Goal: Transaction & Acquisition: Purchase product/service

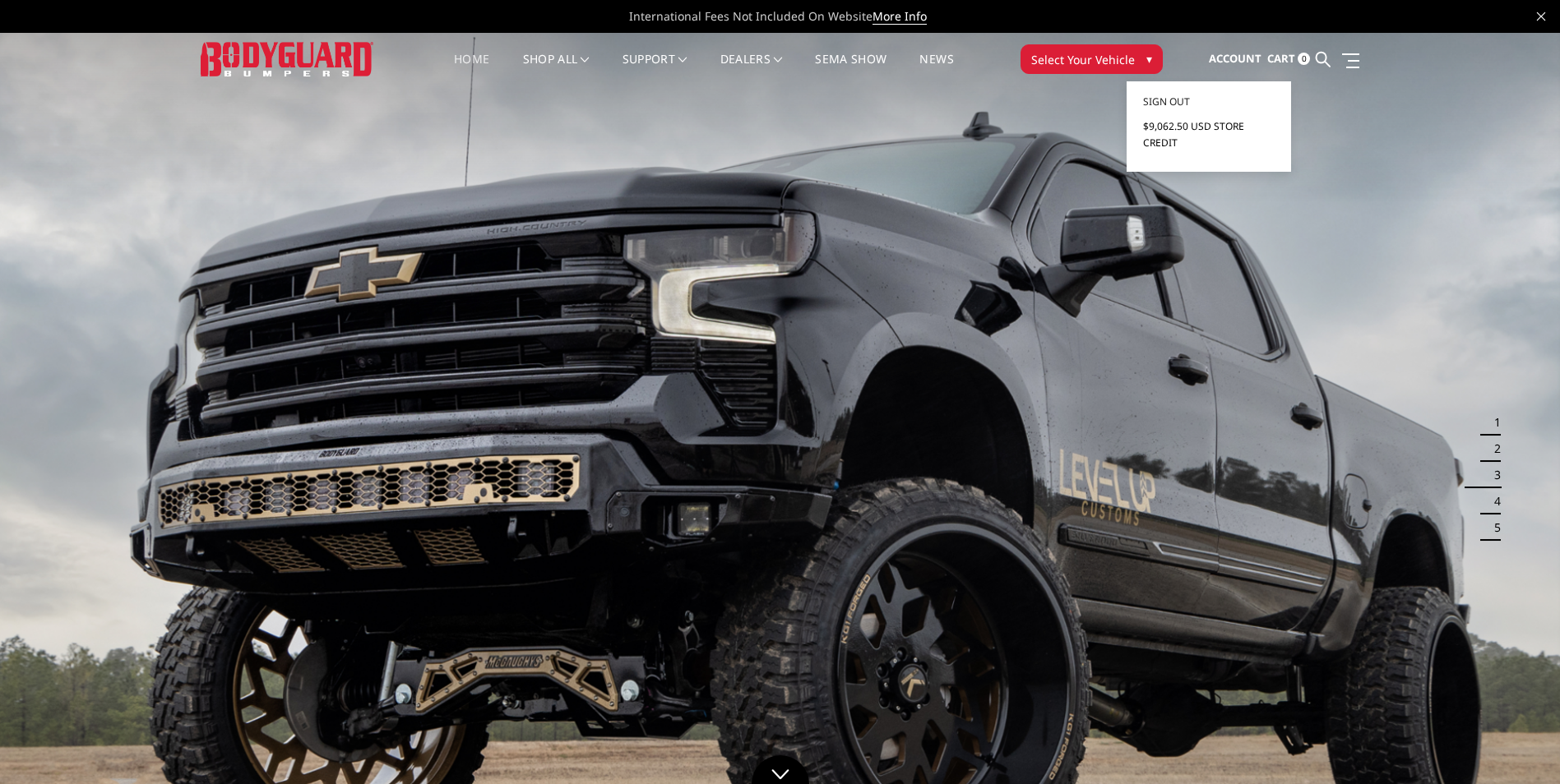
click at [1216, 134] on link "$9,062.50 USD Store Credit" at bounding box center [1208, 134] width 132 height 41
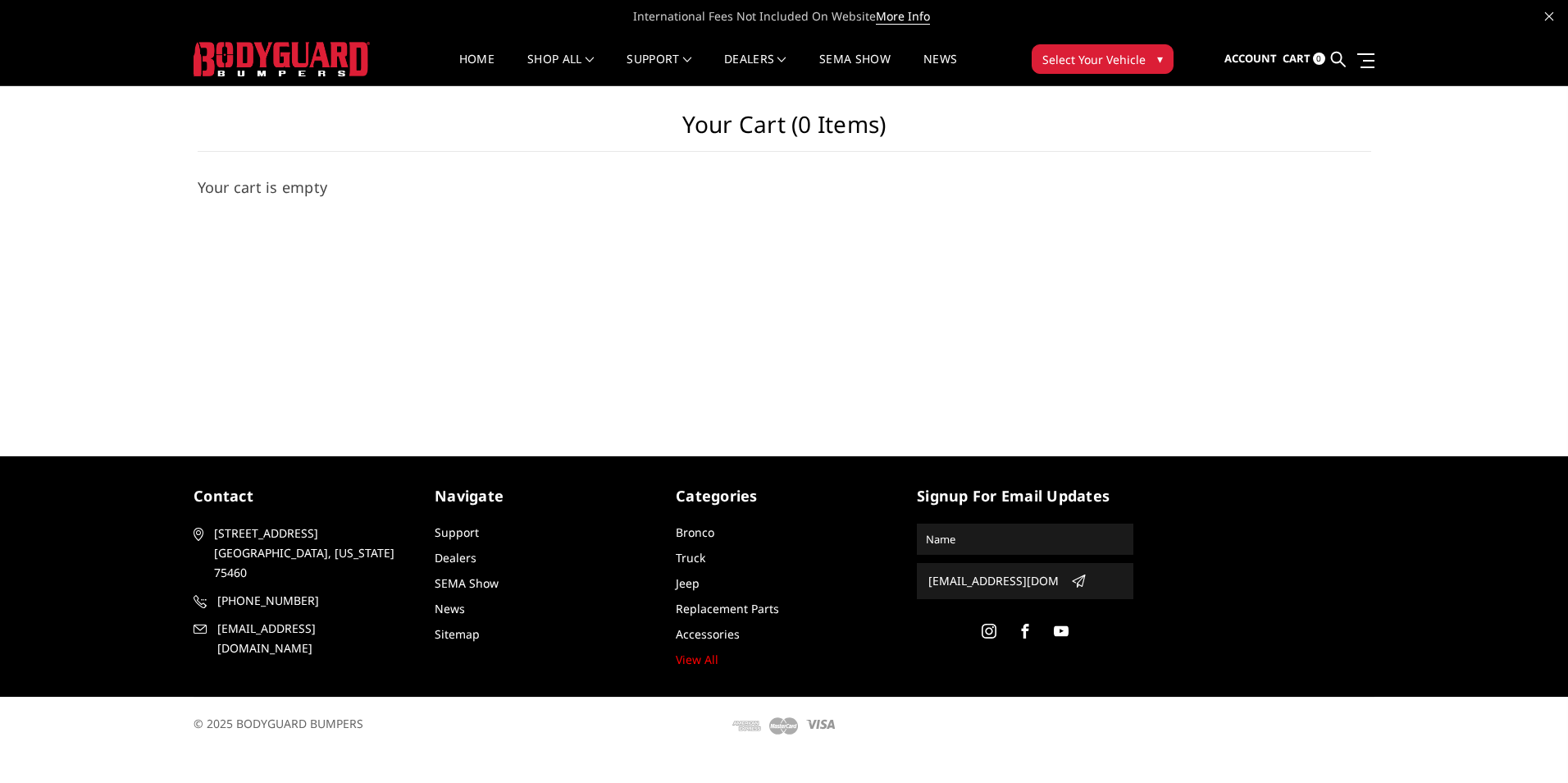
click at [1062, 68] on button "Select Your Vehicle ▾" at bounding box center [1103, 59] width 142 height 29
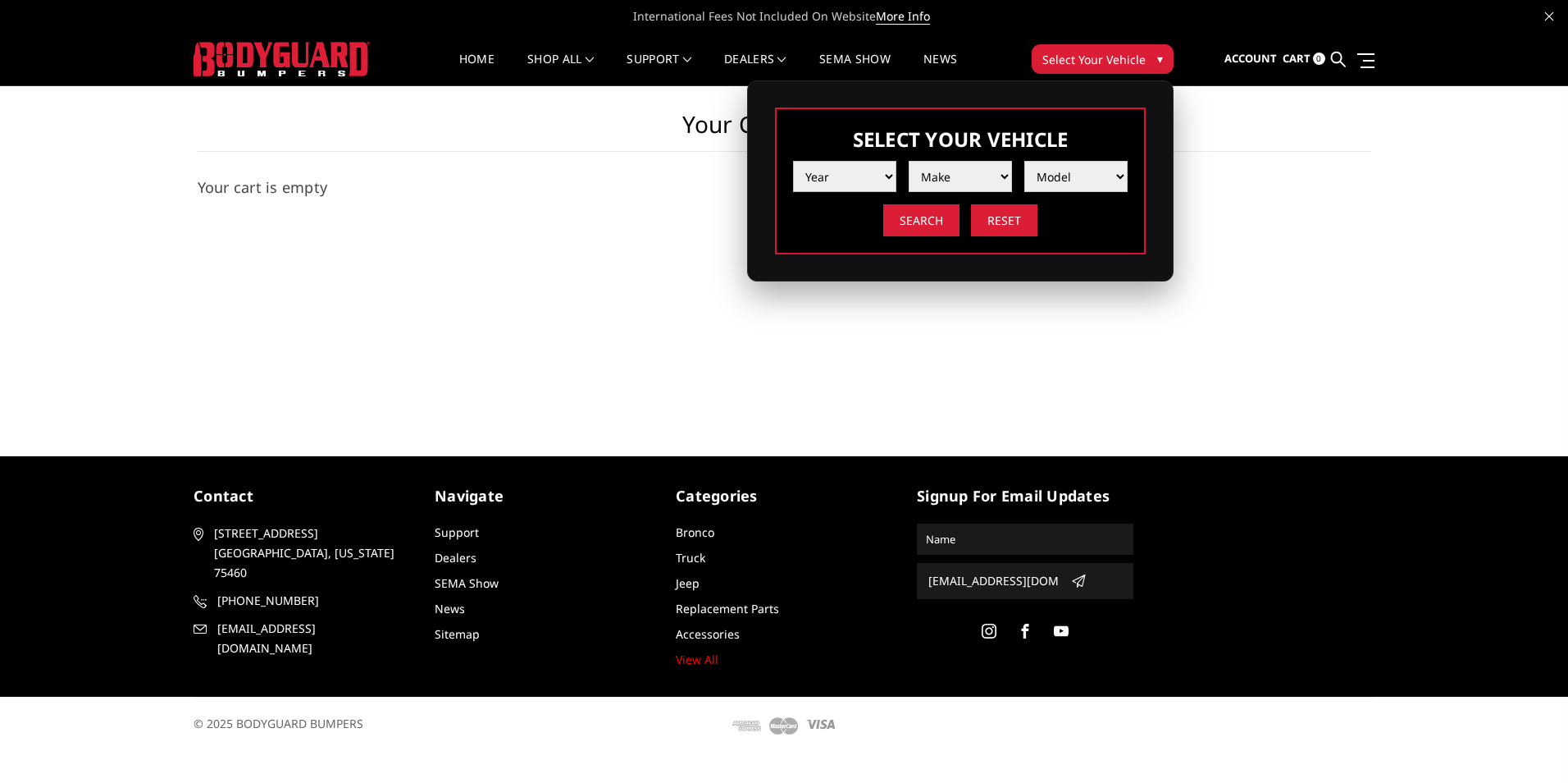
click at [882, 169] on select "Year 2025 2024 2023 2022 2021 2020 2019 2018 2017 2016 2015 2014 2013 2012 2011…" at bounding box center [845, 176] width 103 height 31
select select "yr_2015"
click at [793, 161] on select "Year 2025 2024 2023 2022 2021 2020 2019 2018 2017 2016 2015 2014 2013 2012 2011…" at bounding box center [845, 176] width 103 height 31
click at [947, 188] on select "Make Chevrolet Ford GMC Ram Toyota" at bounding box center [960, 176] width 103 height 31
select select "mk_ford"
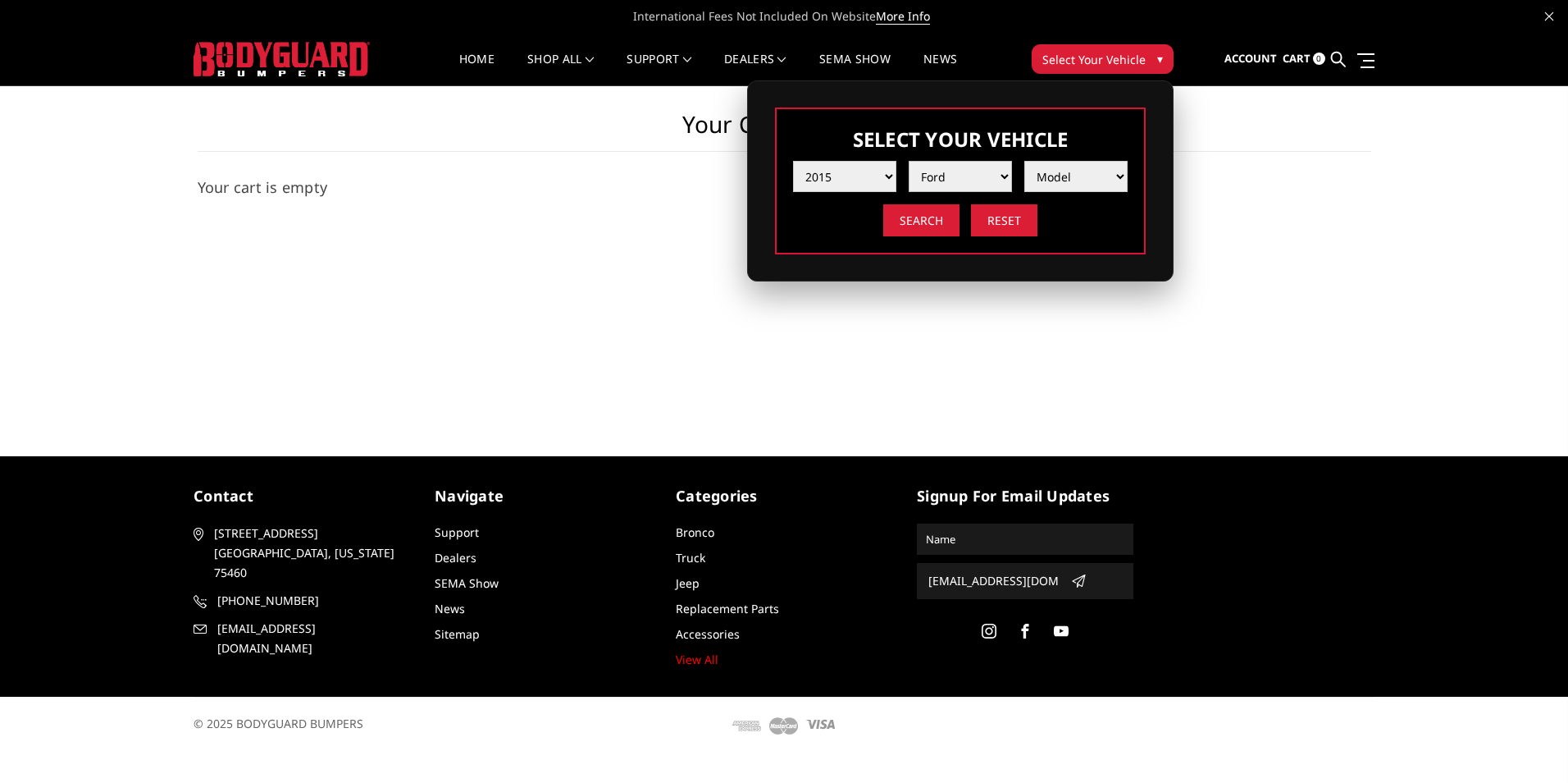
click at [909, 161] on select "Make Chevrolet Ford GMC Ram Toyota" at bounding box center [960, 176] width 103 height 31
click at [1047, 188] on select "Model F150 F250 / F350 F450 F550" at bounding box center [1076, 176] width 103 height 31
select select "md_f250-f350"
click at [1024, 161] on select "Model F150 F250 / F350 F450 F550" at bounding box center [1076, 176] width 103 height 31
click at [911, 221] on input "Search" at bounding box center [921, 220] width 76 height 32
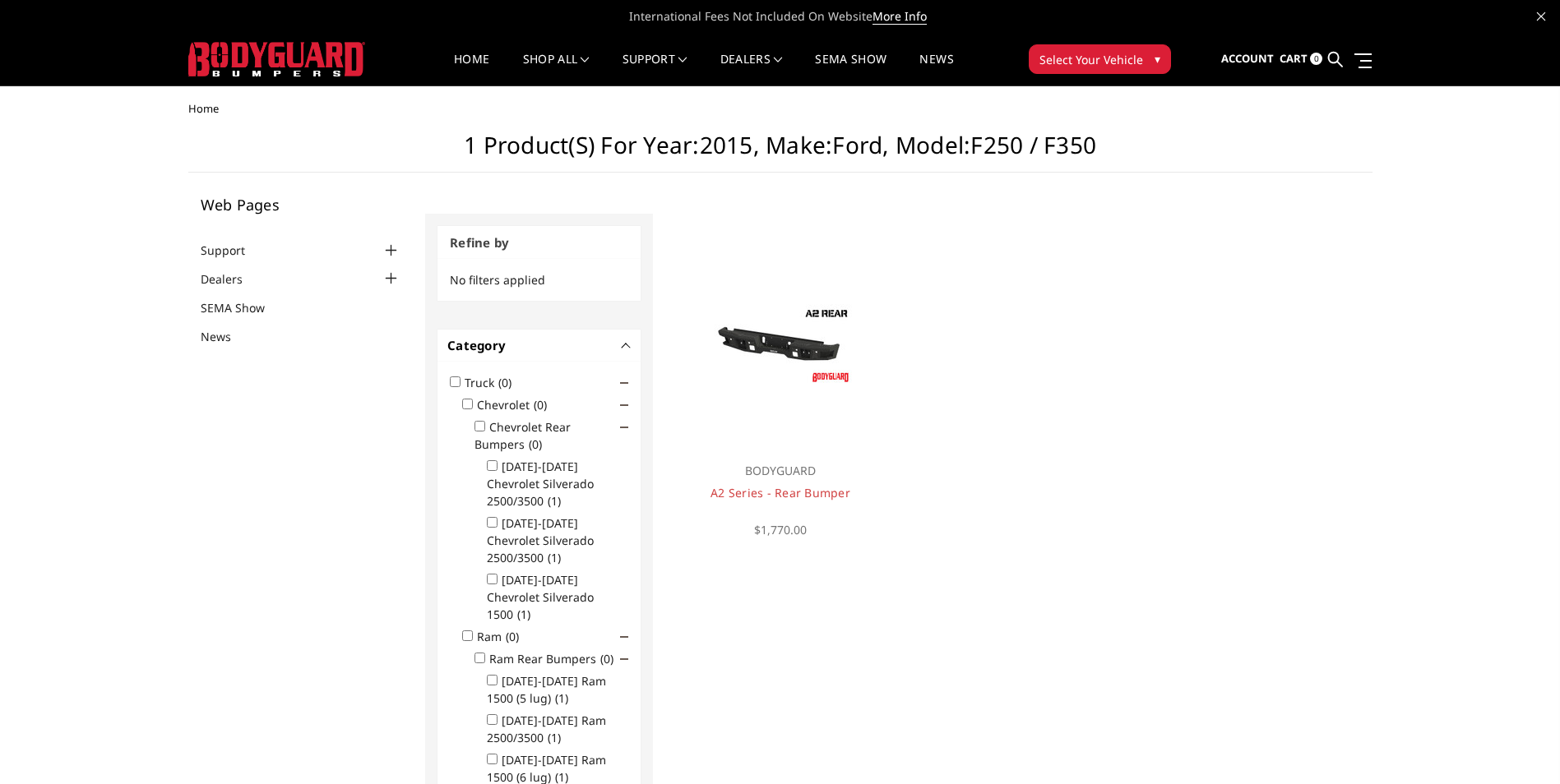
click at [280, 39] on div at bounding box center [276, 59] width 177 height 51
click at [287, 63] on img at bounding box center [276, 59] width 177 height 35
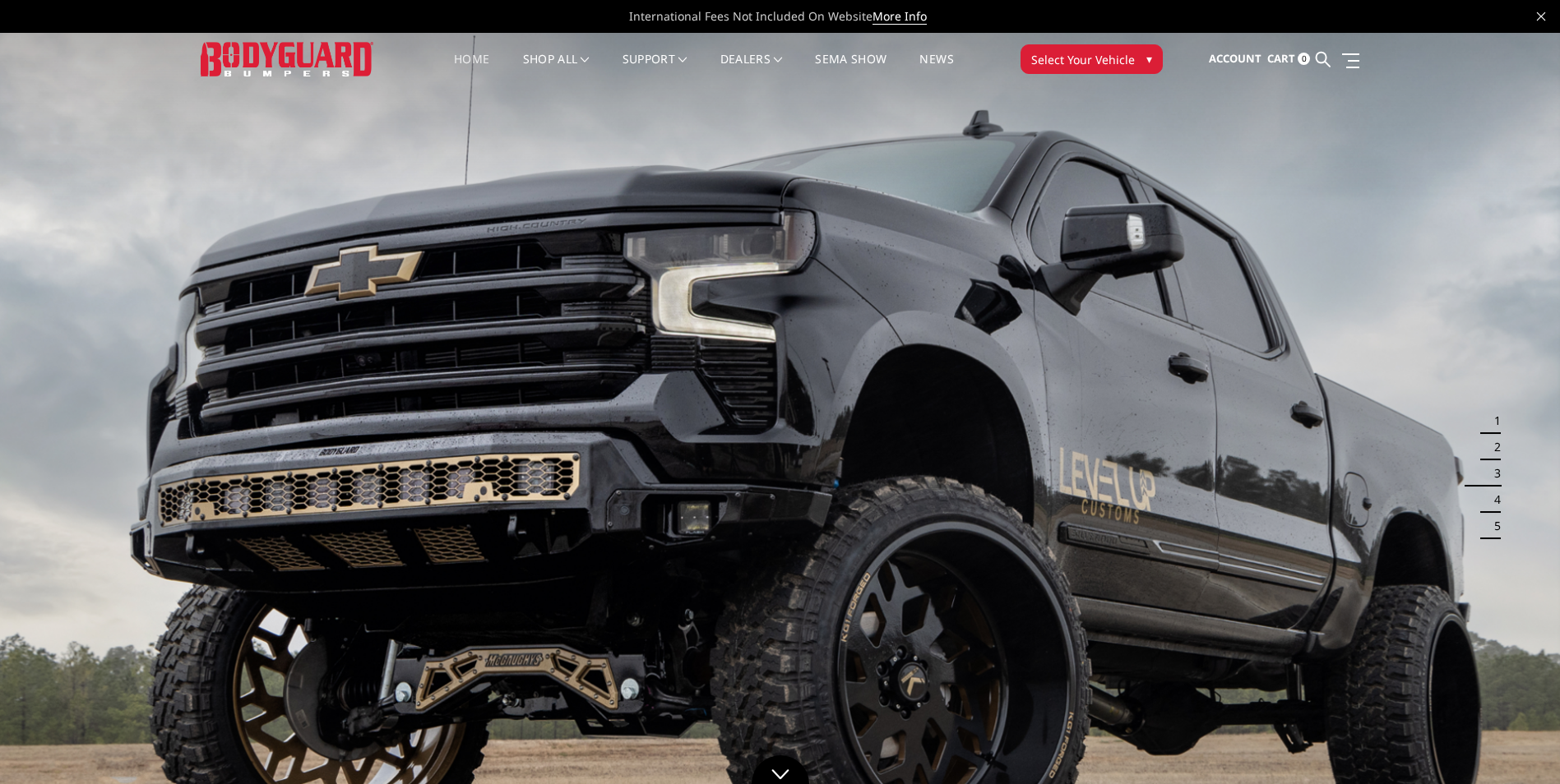
click at [1031, 63] on span "Select Your Vehicle" at bounding box center [1083, 59] width 103 height 17
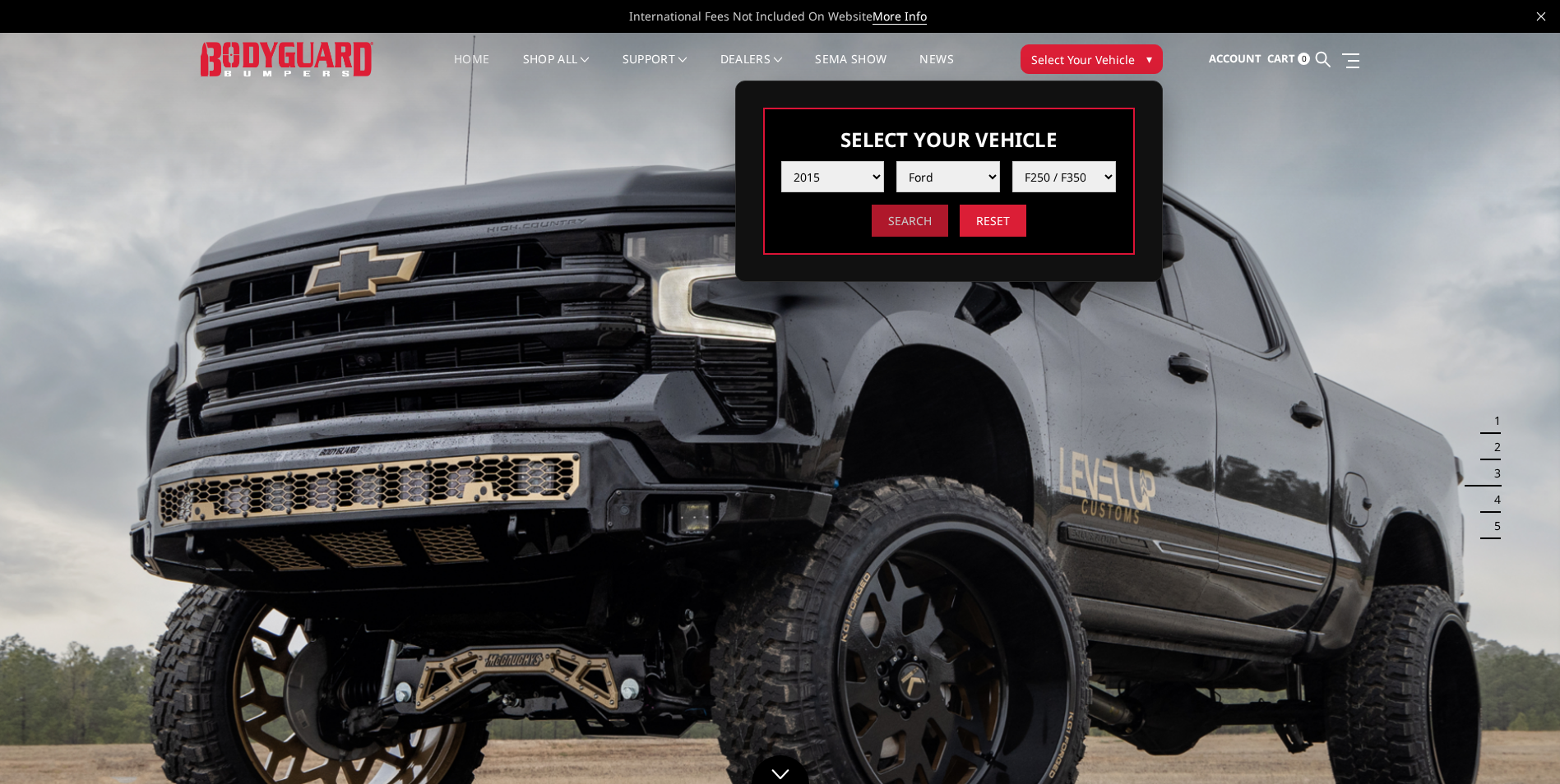
click at [923, 226] on input "Search" at bounding box center [910, 221] width 77 height 32
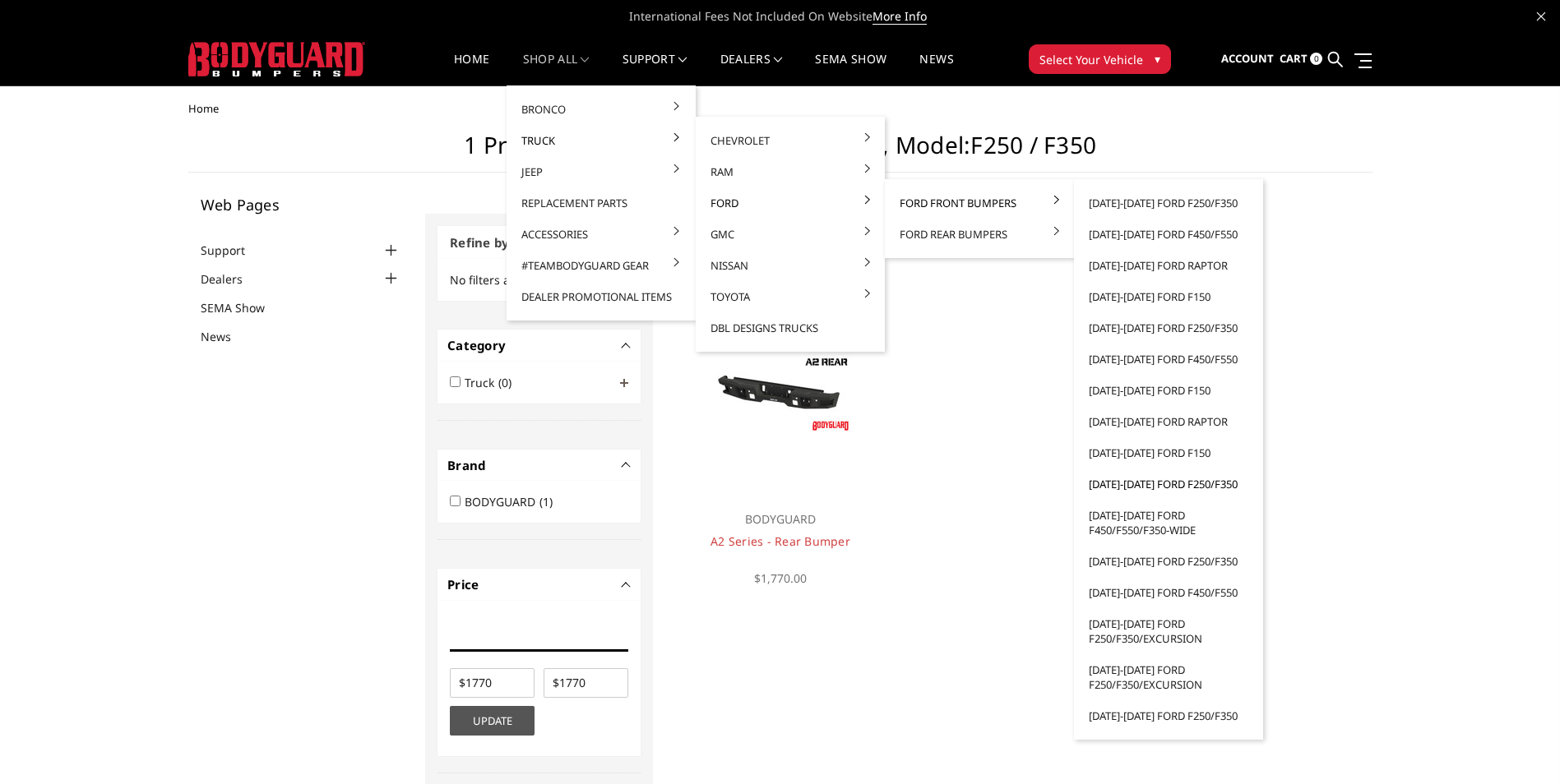
click at [1189, 487] on link "[DATE]-[DATE] Ford F250/F350" at bounding box center [1168, 483] width 176 height 31
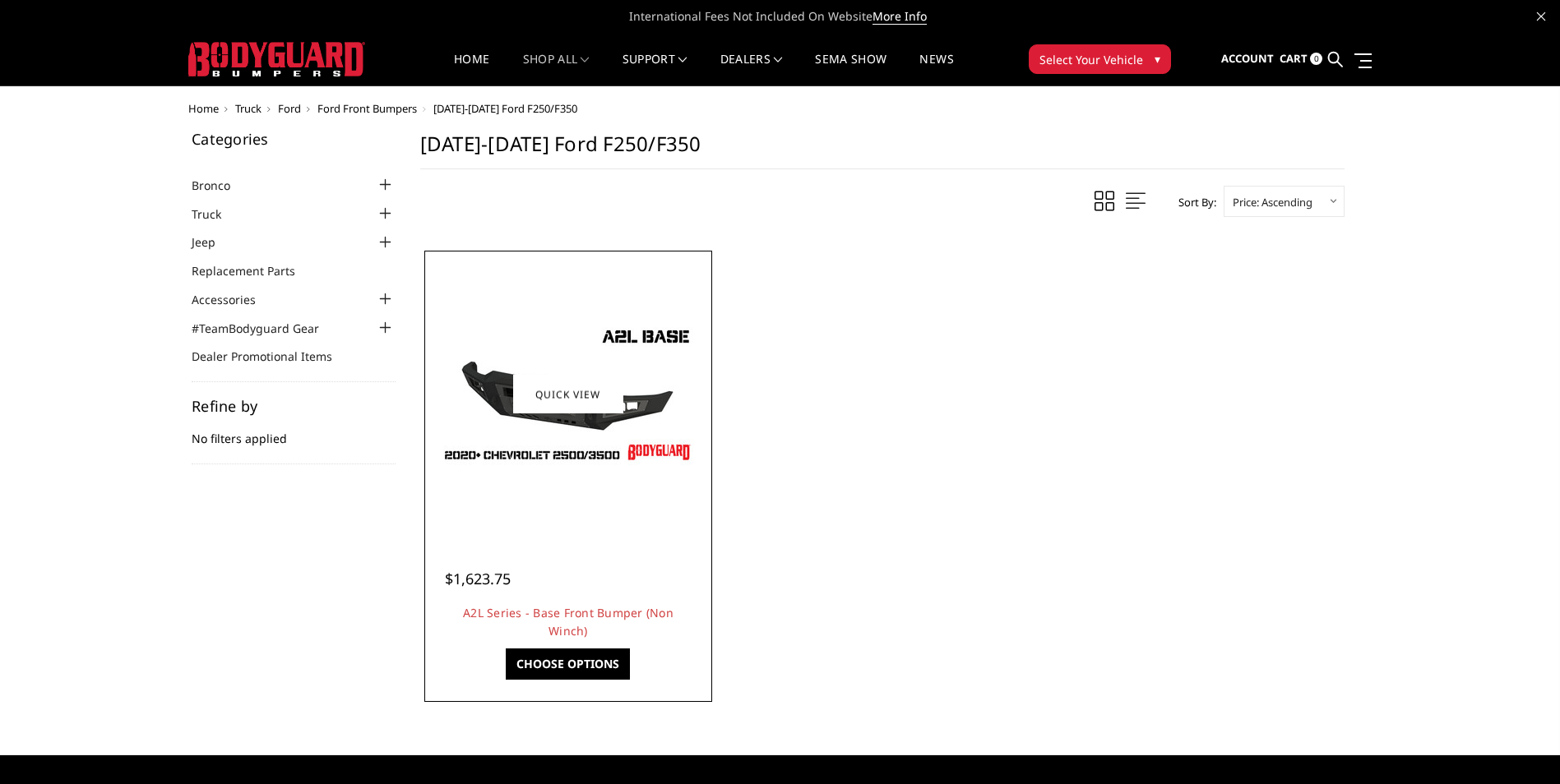
click at [589, 447] on img at bounding box center [567, 394] width 263 height 148
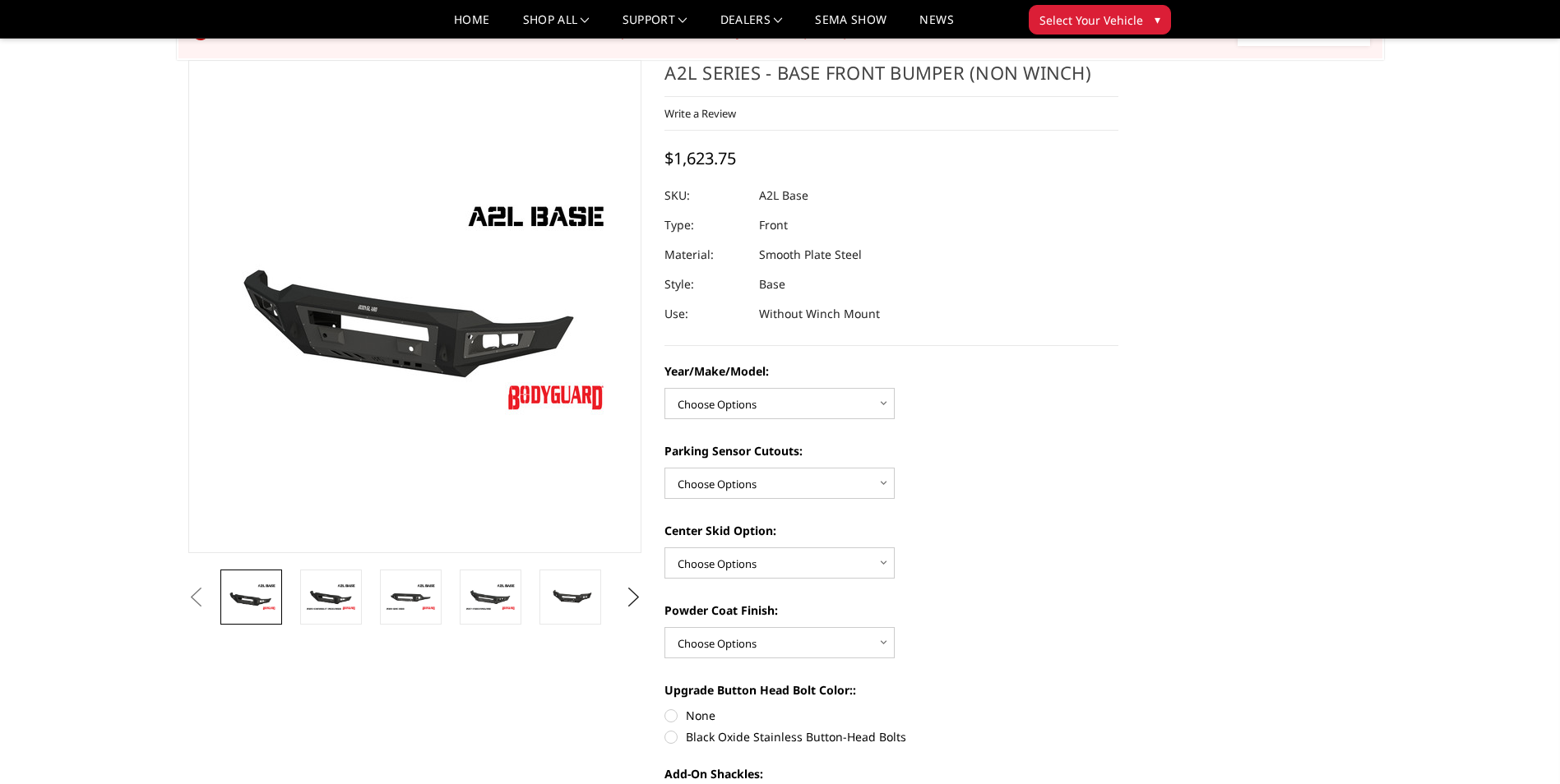
scroll to position [81, 0]
click at [827, 568] on select "Choose Options Single Light Bar Cutout" at bounding box center [779, 562] width 231 height 31
click at [1037, 552] on div "Center Skid Option: Choose Options Single Light Bar Cutout" at bounding box center [891, 549] width 454 height 57
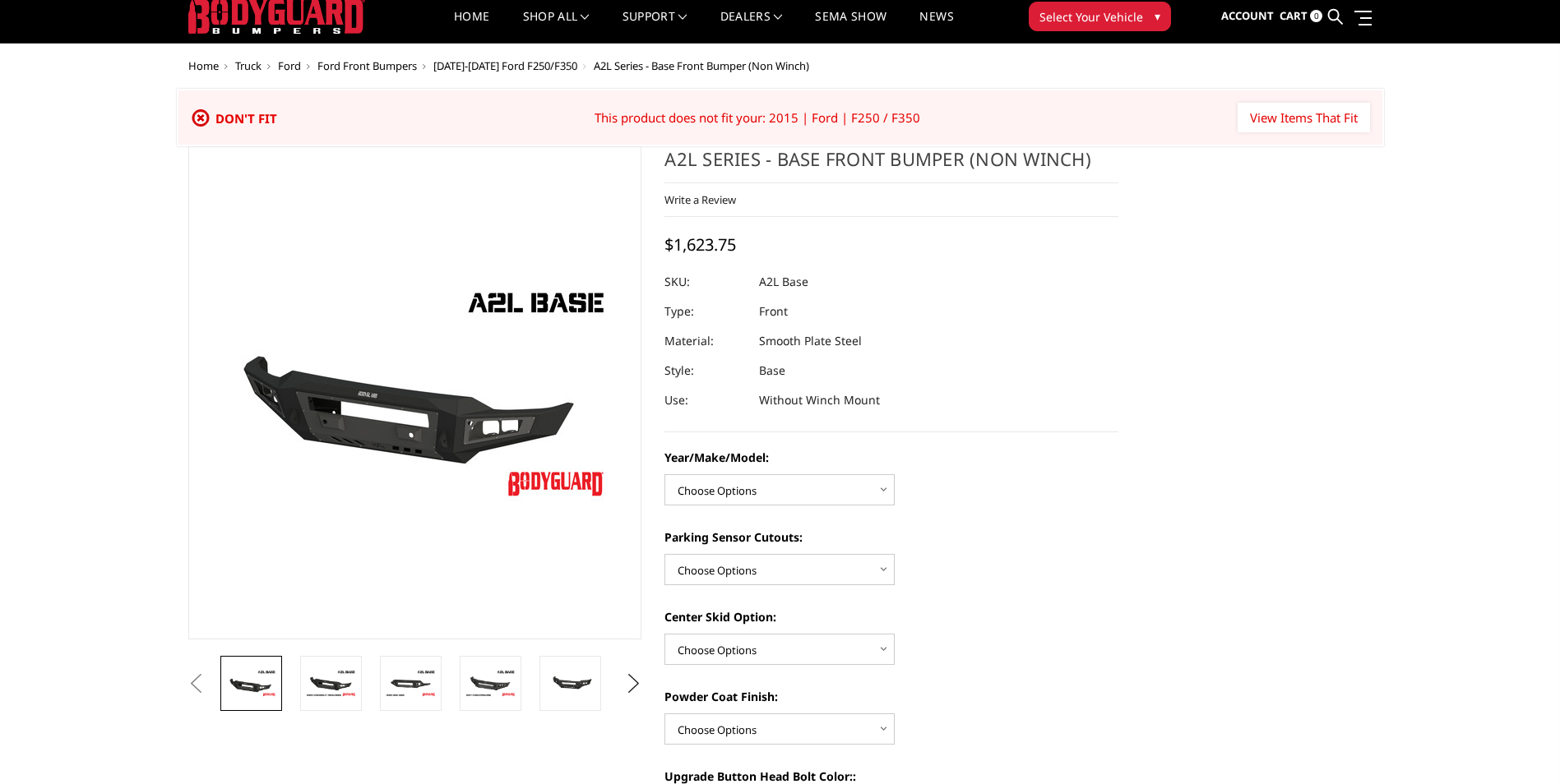
scroll to position [0, 0]
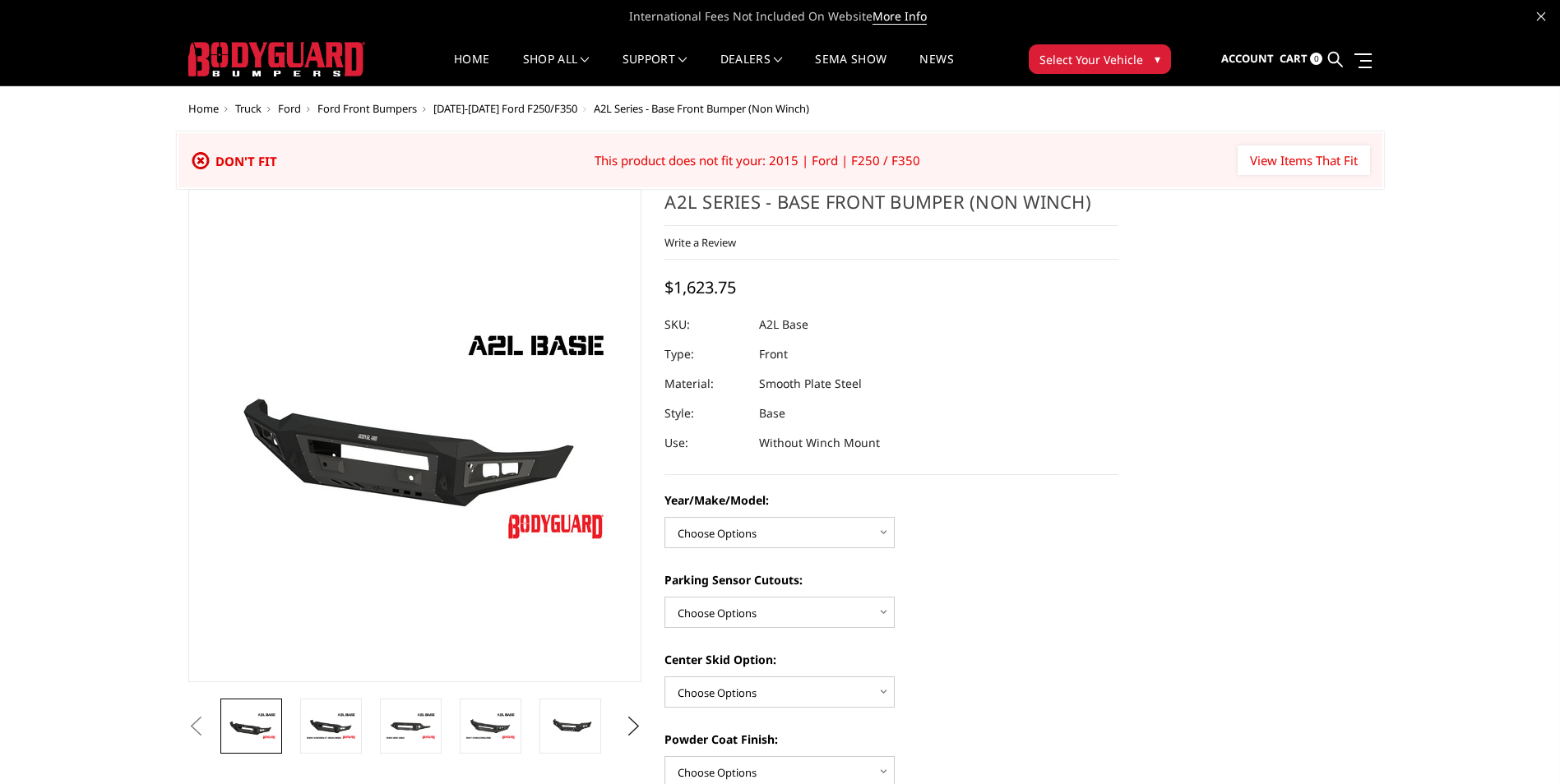
click at [327, 56] on img at bounding box center [276, 59] width 177 height 35
